Goal: Information Seeking & Learning: Learn about a topic

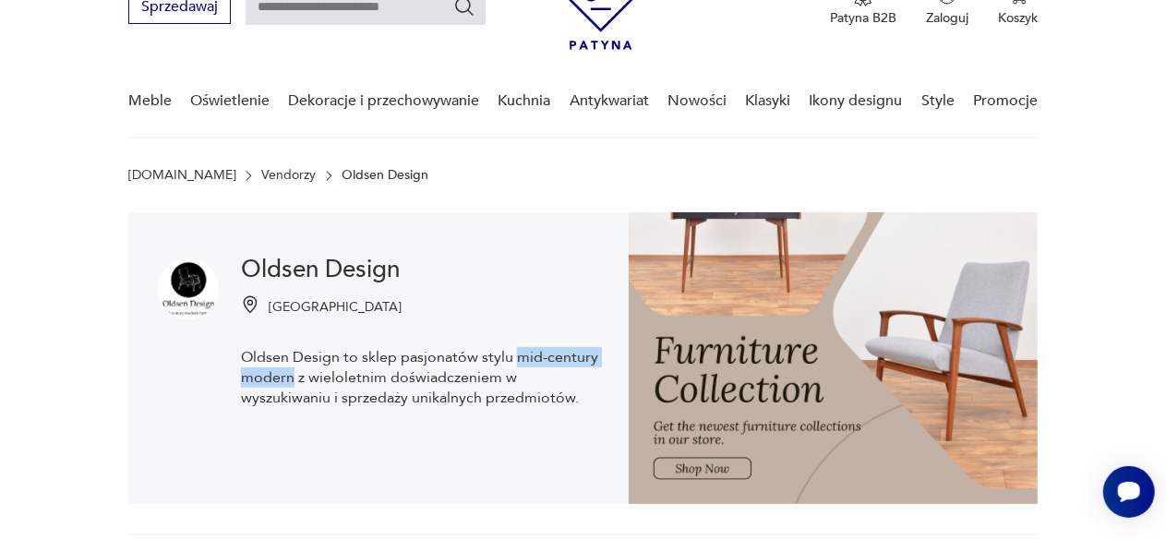
click at [696, 474] on img at bounding box center [833, 358] width 409 height 292
click at [700, 469] on img at bounding box center [833, 358] width 409 height 292
click at [727, 343] on img at bounding box center [833, 358] width 409 height 292
click at [194, 302] on img at bounding box center [188, 289] width 61 height 61
click at [194, 284] on img at bounding box center [188, 289] width 61 height 61
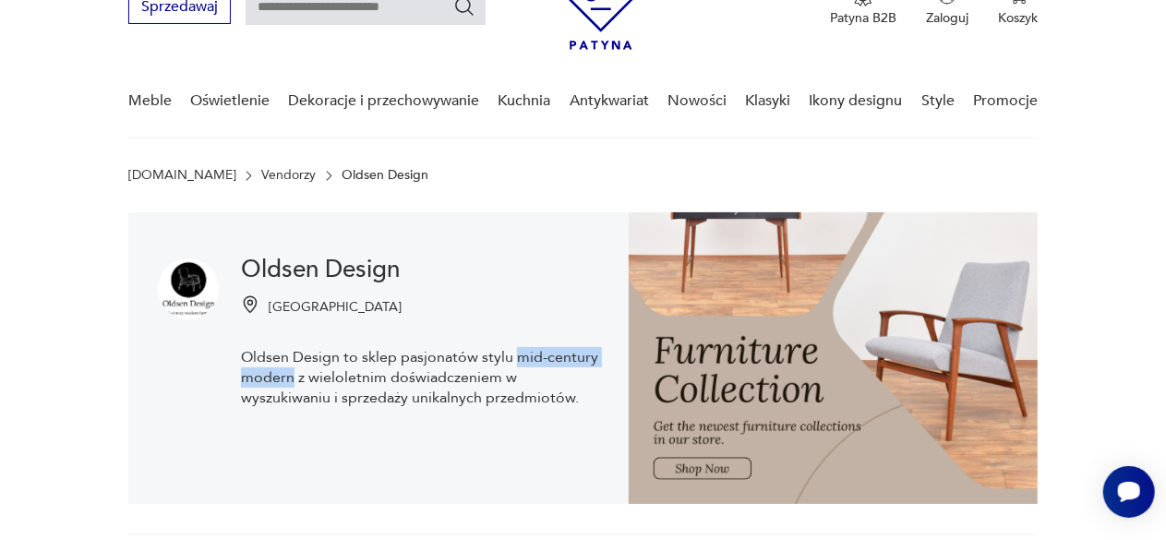
click at [184, 287] on img at bounding box center [188, 289] width 61 height 61
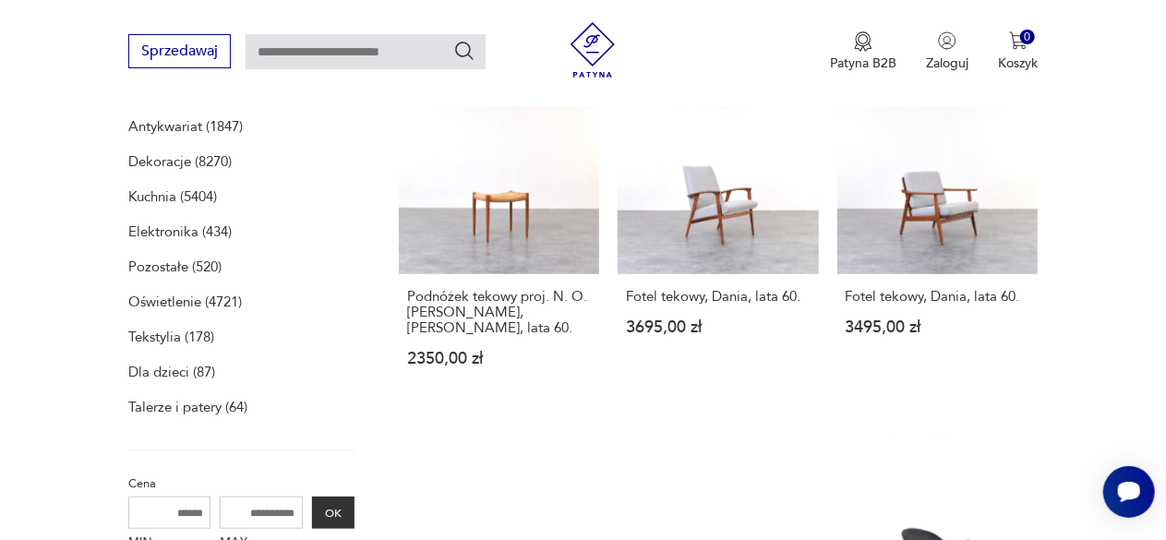
scroll to position [185, 0]
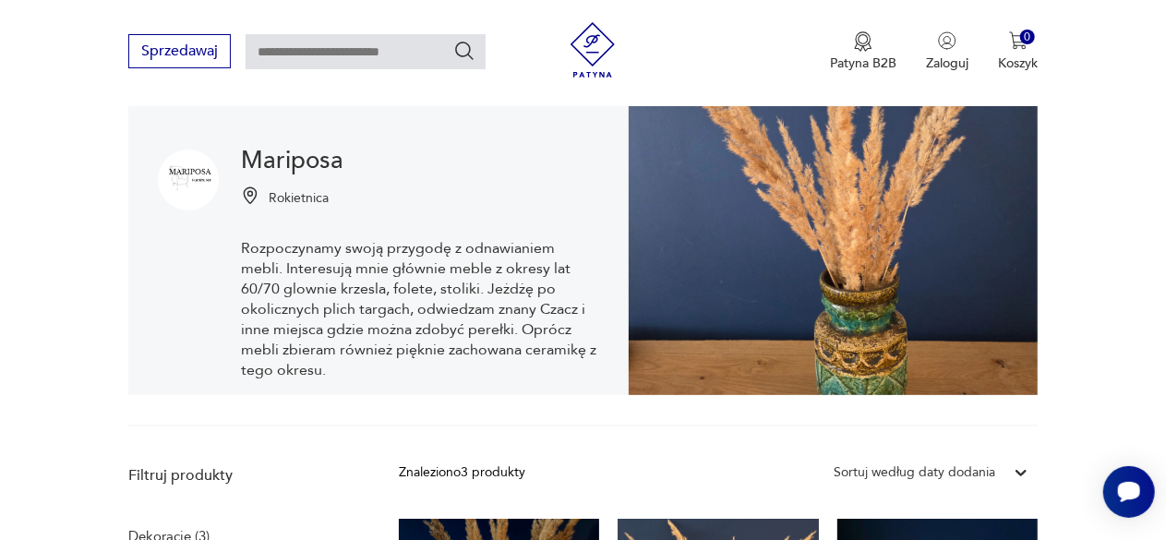
scroll to position [277, 0]
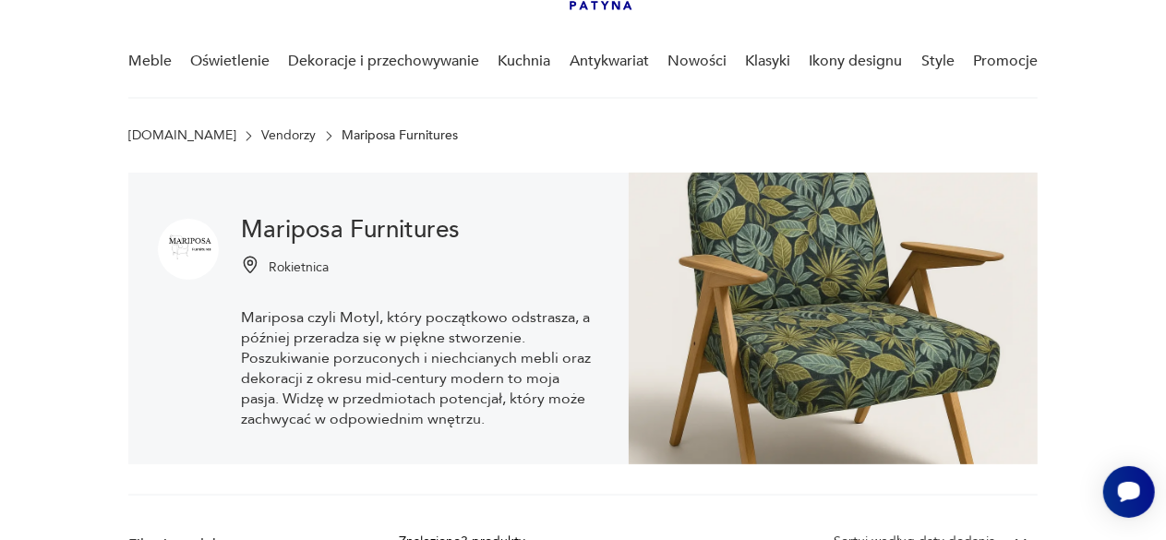
scroll to position [103, 0]
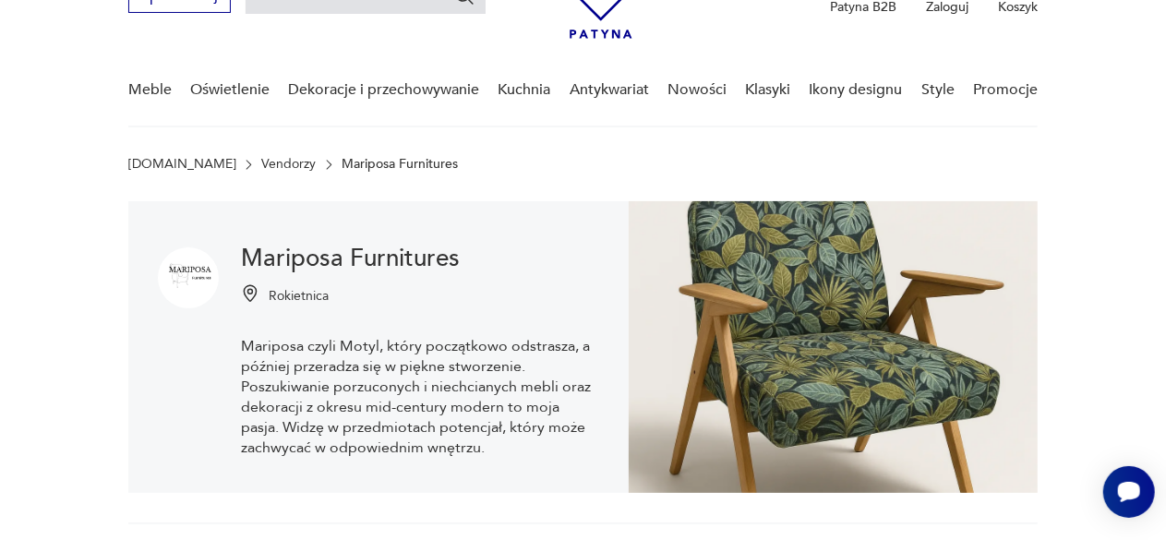
click at [830, 324] on img at bounding box center [833, 347] width 409 height 292
click at [825, 333] on img at bounding box center [833, 347] width 409 height 292
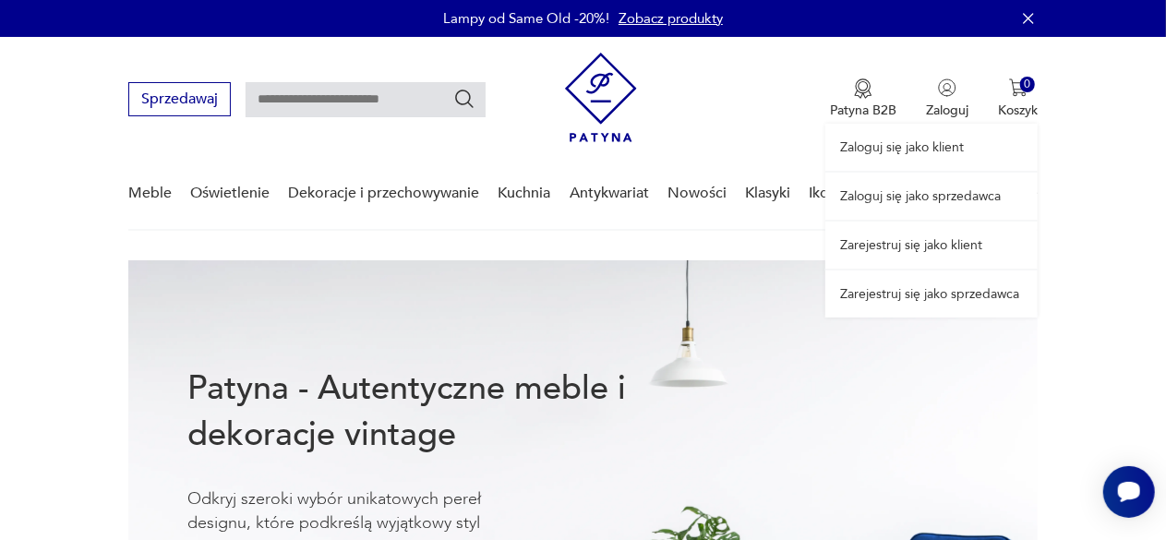
click at [939, 197] on link "Zaloguj się jako sprzedawca" at bounding box center [931, 196] width 212 height 47
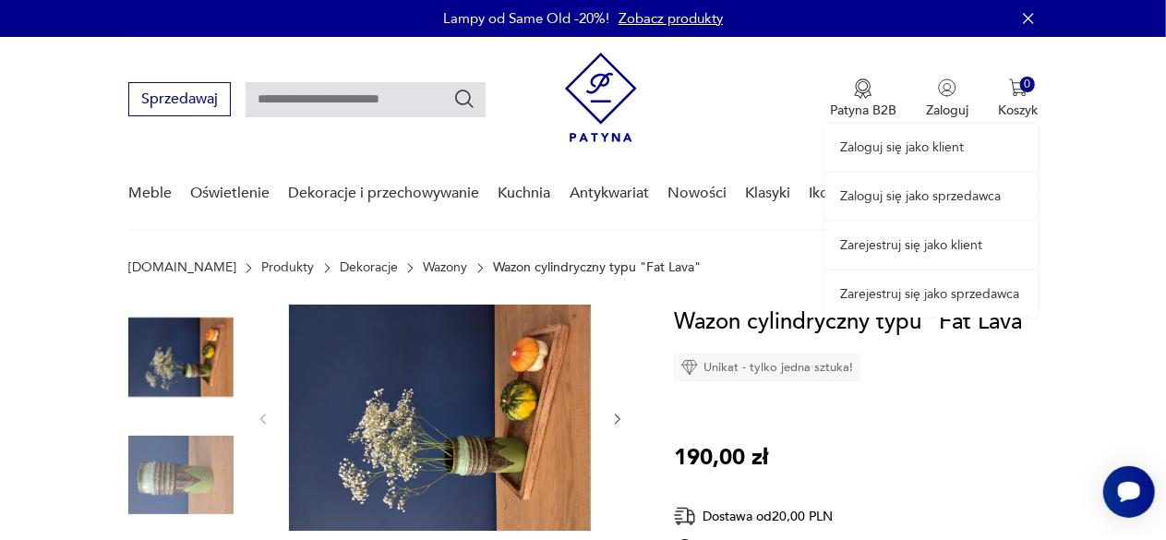
click at [944, 194] on link "Zaloguj się jako sprzedawca" at bounding box center [931, 196] width 212 height 47
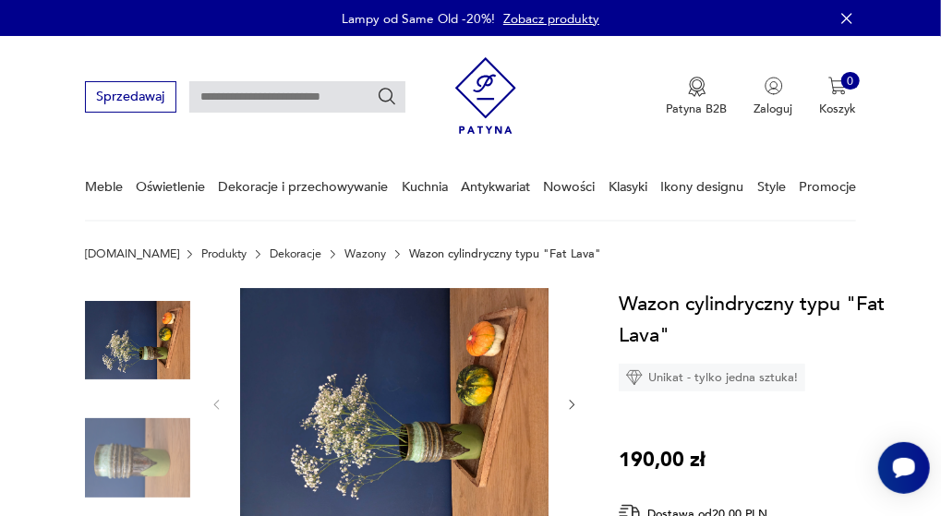
click at [299, 384] on img at bounding box center [394, 404] width 308 height 232
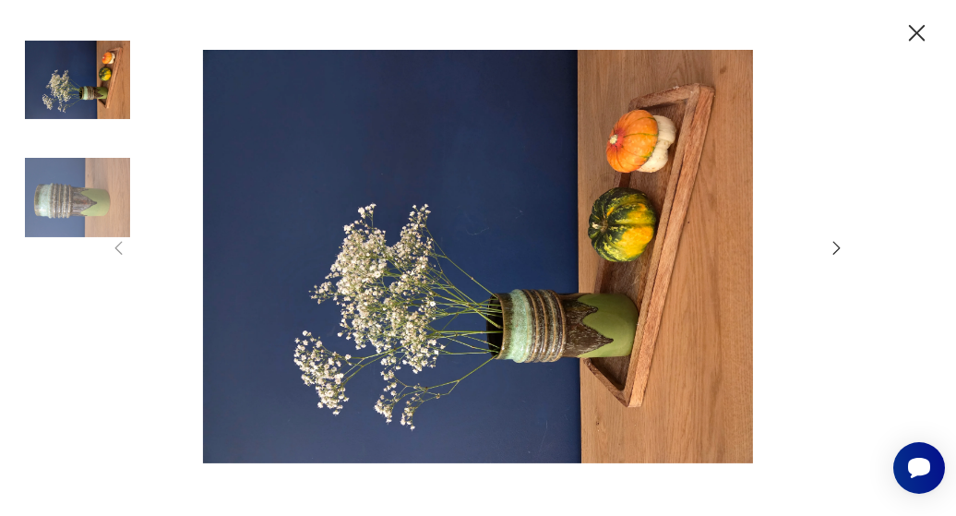
click at [831, 243] on icon "button" at bounding box center [837, 248] width 20 height 20
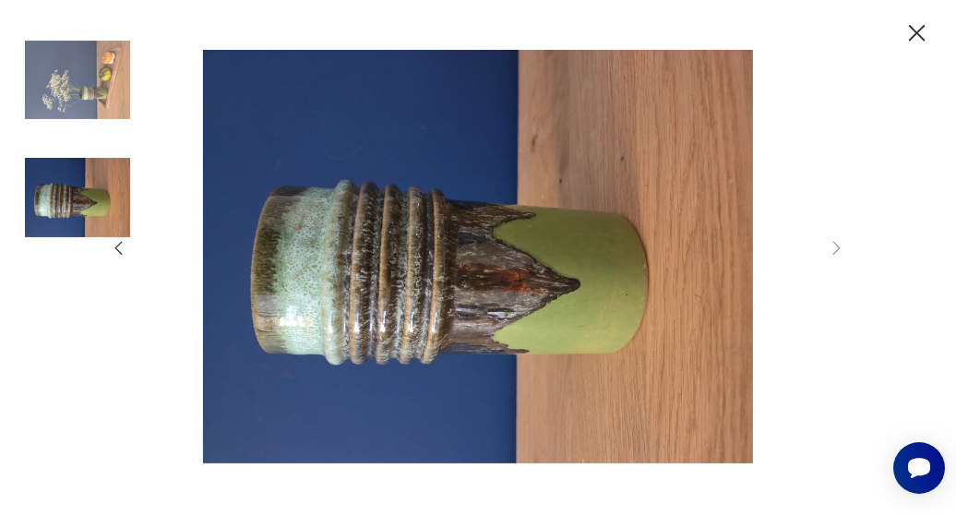
click at [120, 248] on img at bounding box center [77, 197] width 105 height 105
click at [119, 248] on img at bounding box center [77, 197] width 105 height 105
click at [123, 247] on img at bounding box center [77, 197] width 105 height 105
click at [100, 91] on img at bounding box center [77, 80] width 105 height 105
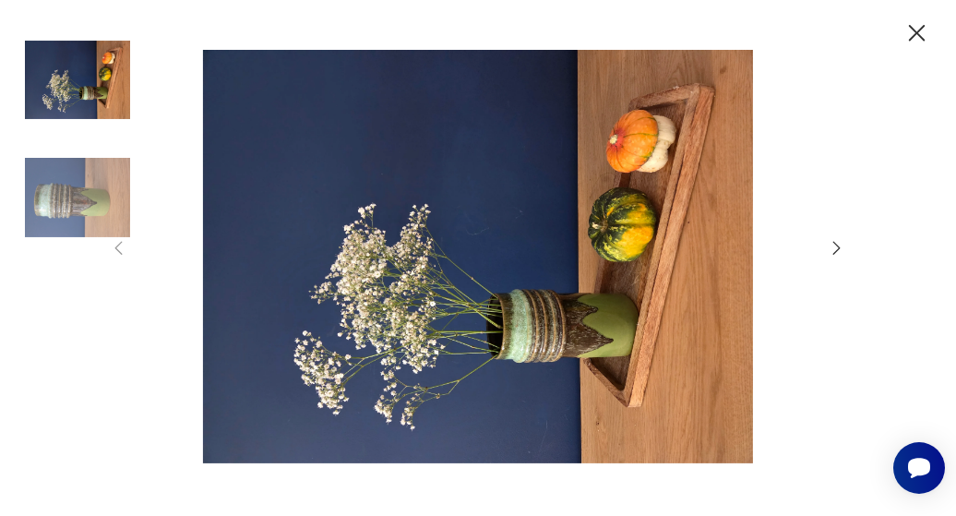
click at [921, 40] on icon "button" at bounding box center [918, 33] width 30 height 30
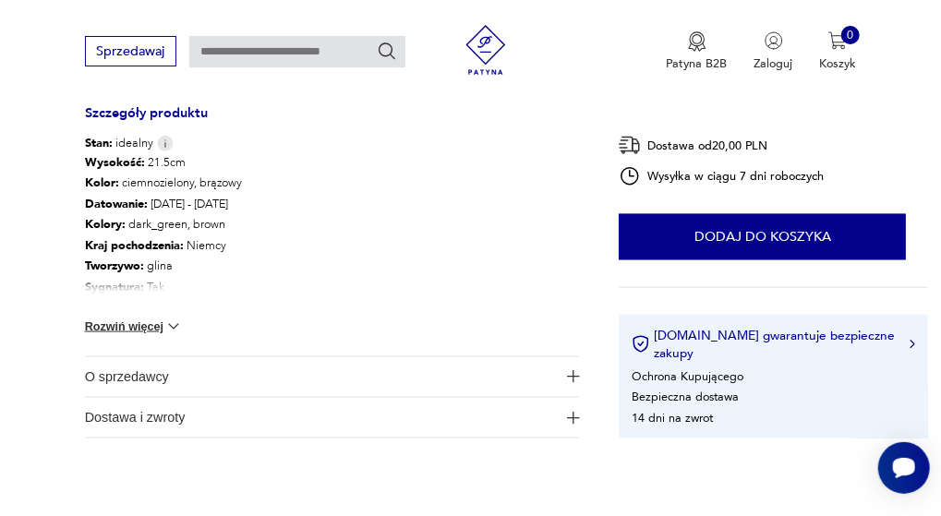
scroll to position [1016, 0]
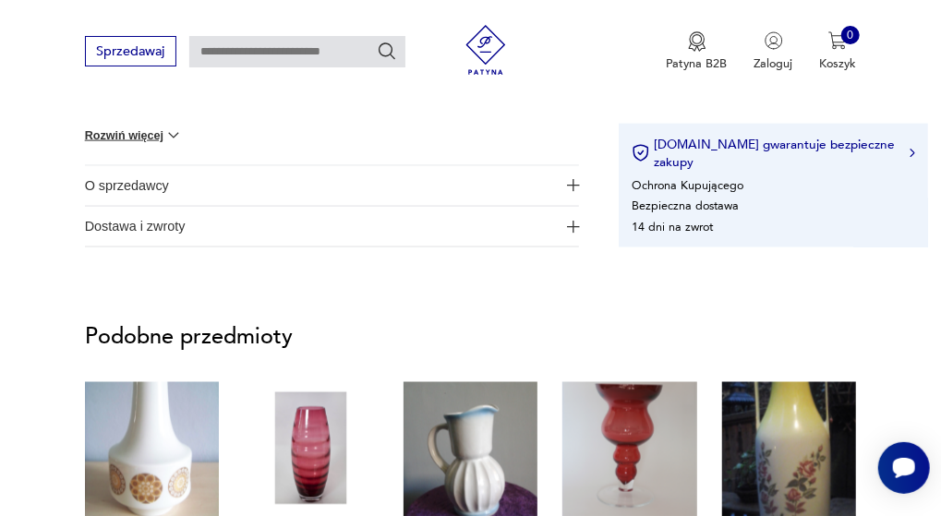
click at [574, 180] on img "button" at bounding box center [573, 185] width 13 height 13
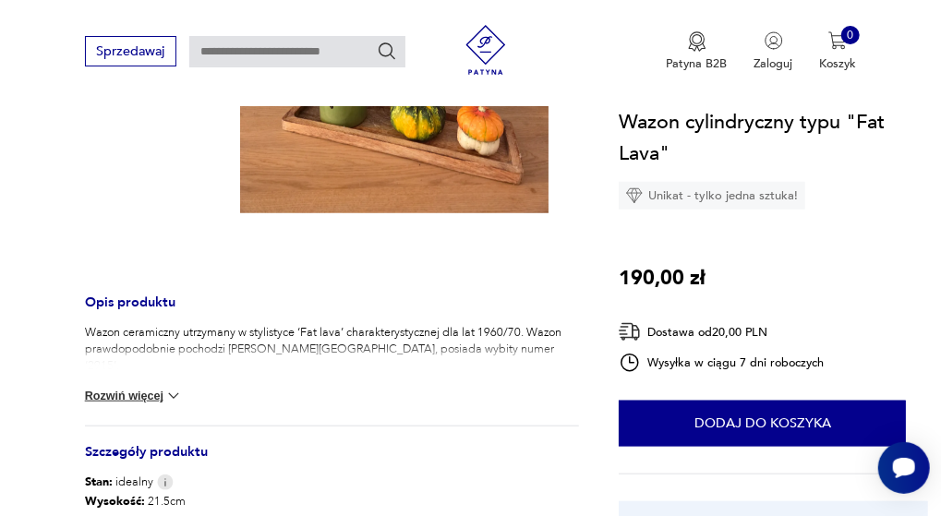
scroll to position [462, 0]
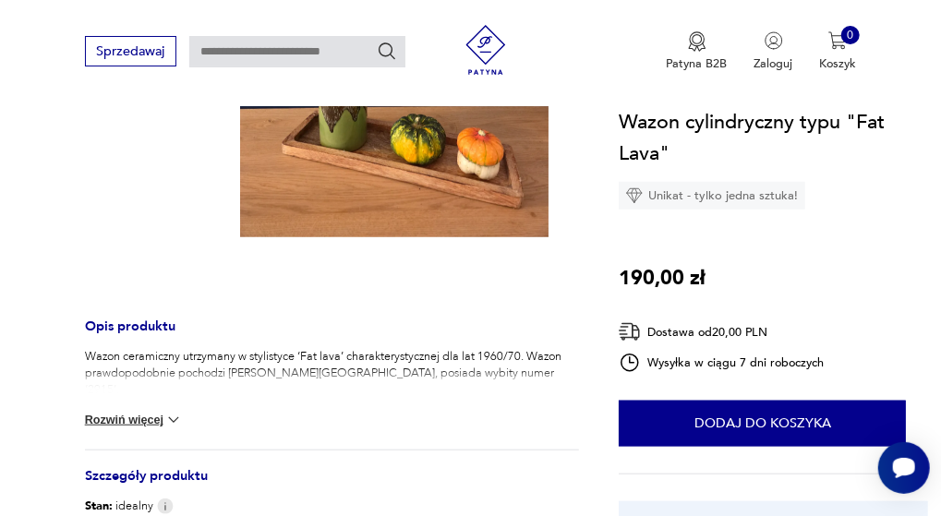
click at [175, 415] on img at bounding box center [173, 420] width 18 height 18
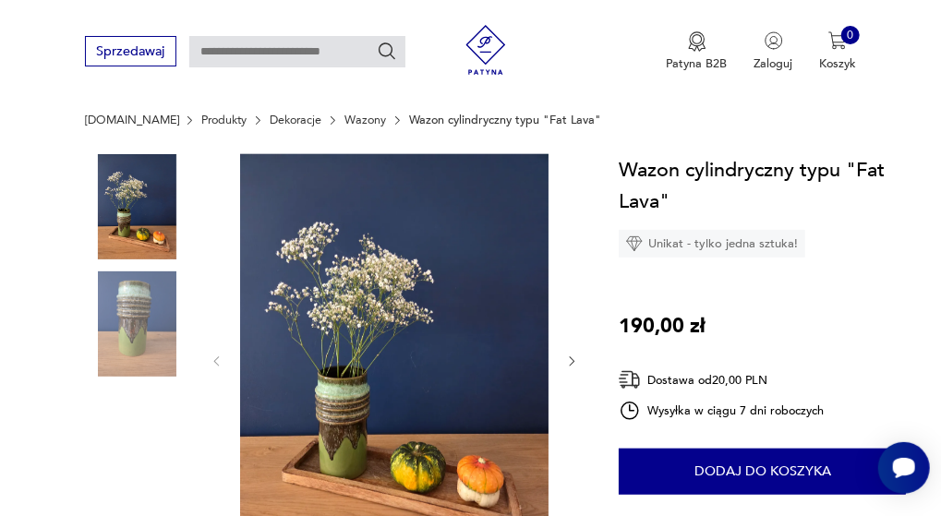
scroll to position [185, 0]
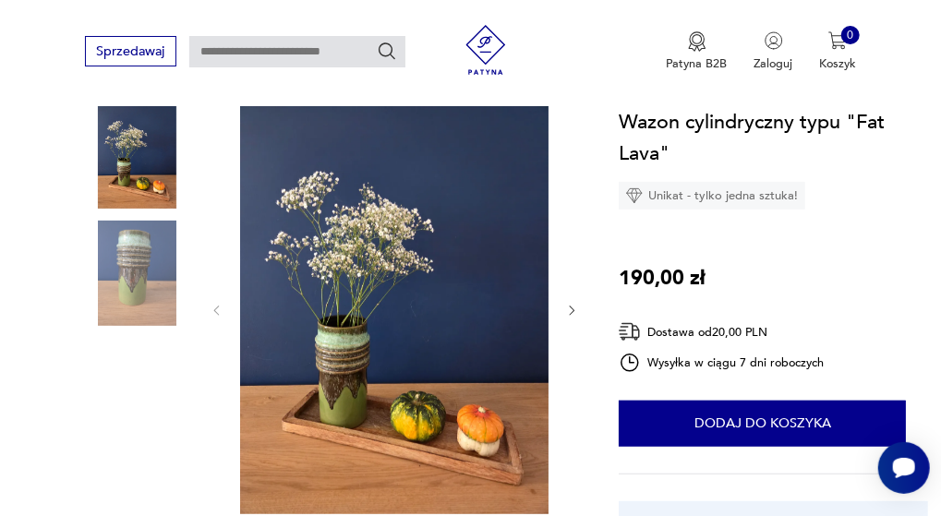
click at [343, 382] on img at bounding box center [394, 308] width 308 height 411
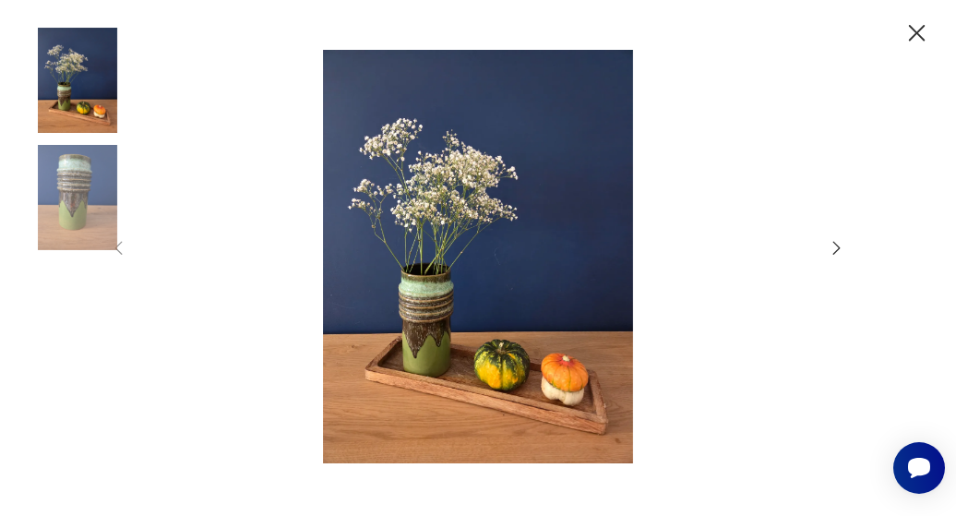
click at [839, 248] on icon "button" at bounding box center [837, 248] width 20 height 20
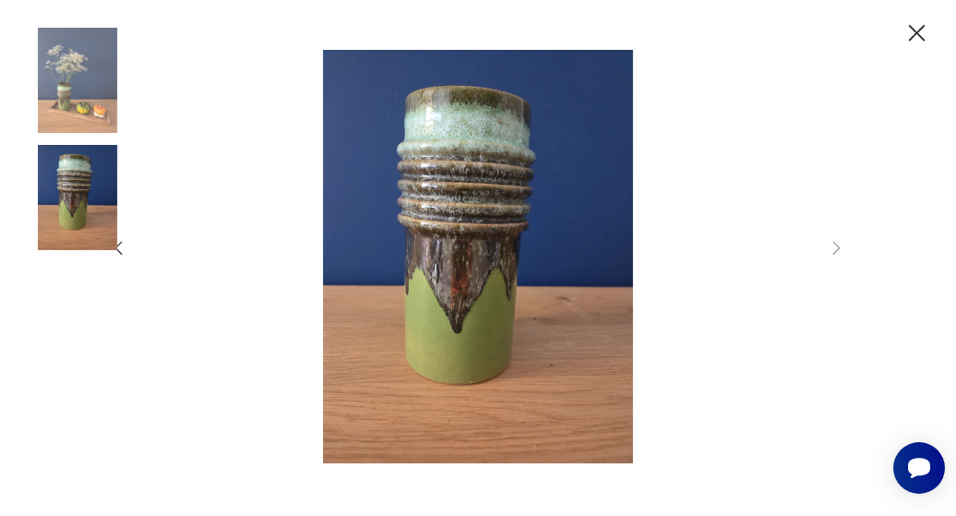
click at [914, 23] on icon "button" at bounding box center [918, 33] width 30 height 30
